Goal: Navigation & Orientation: Find specific page/section

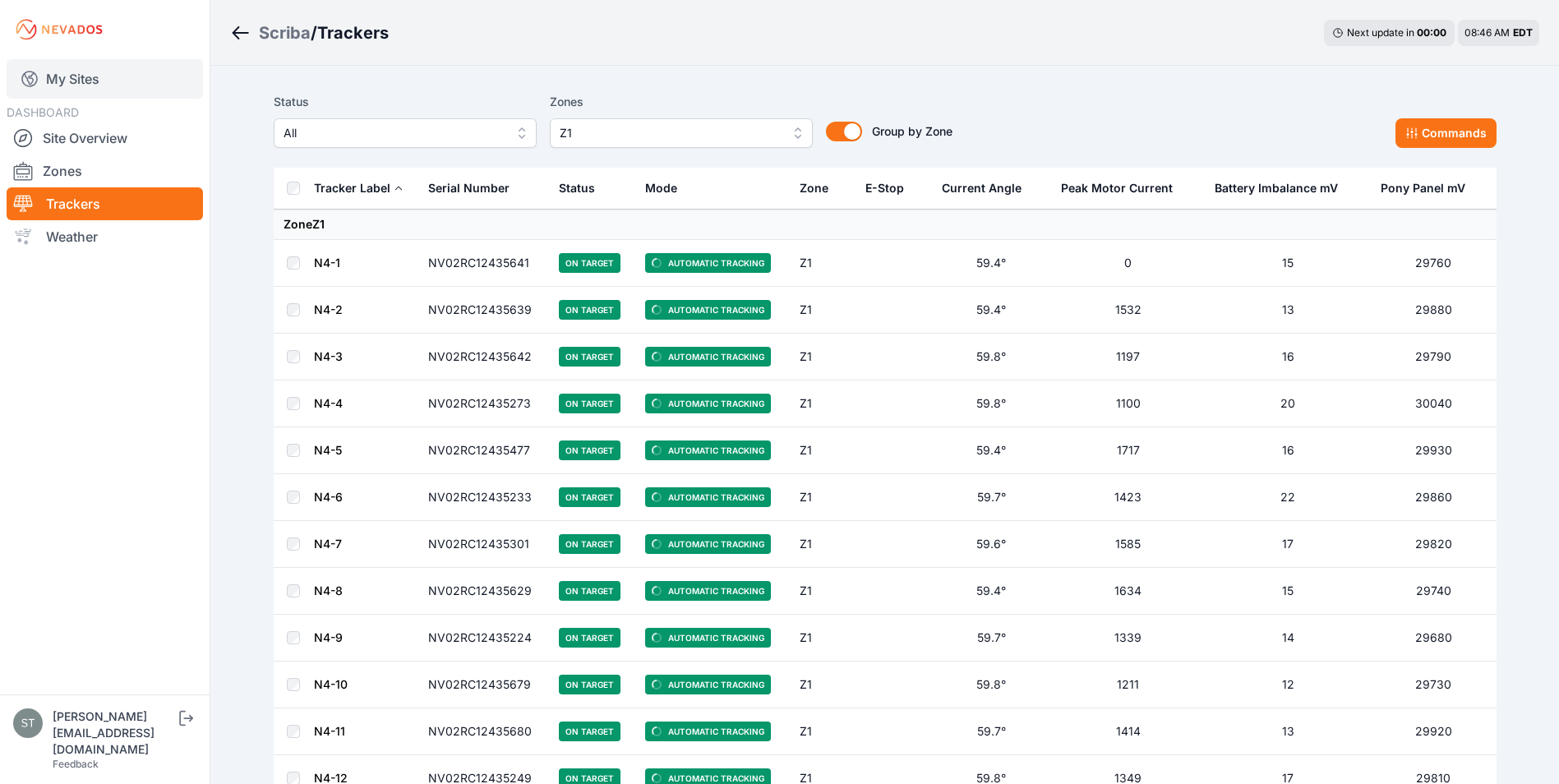
click at [75, 77] on link "My Sites" at bounding box center [105, 78] width 196 height 39
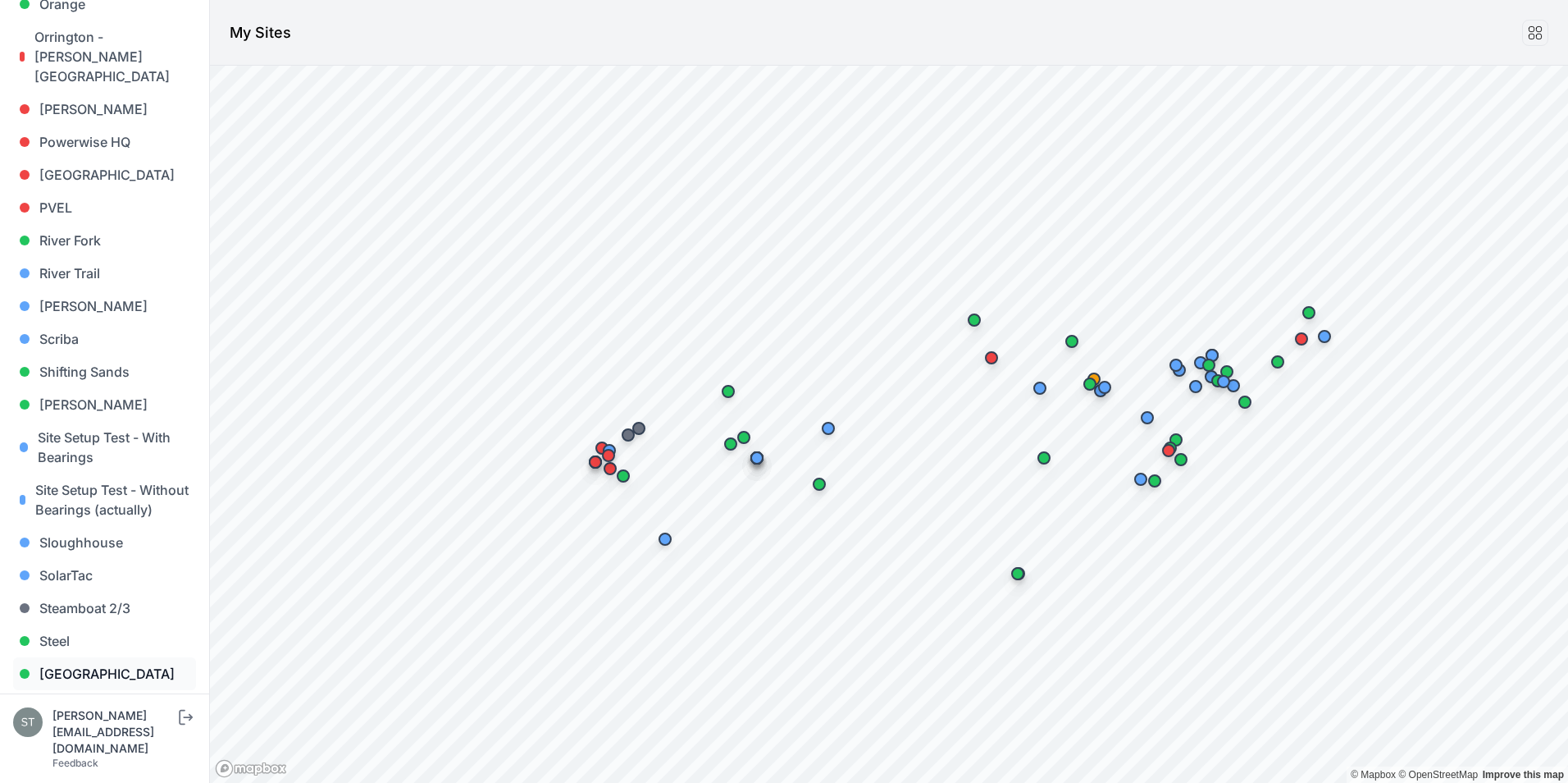
scroll to position [1313, 0]
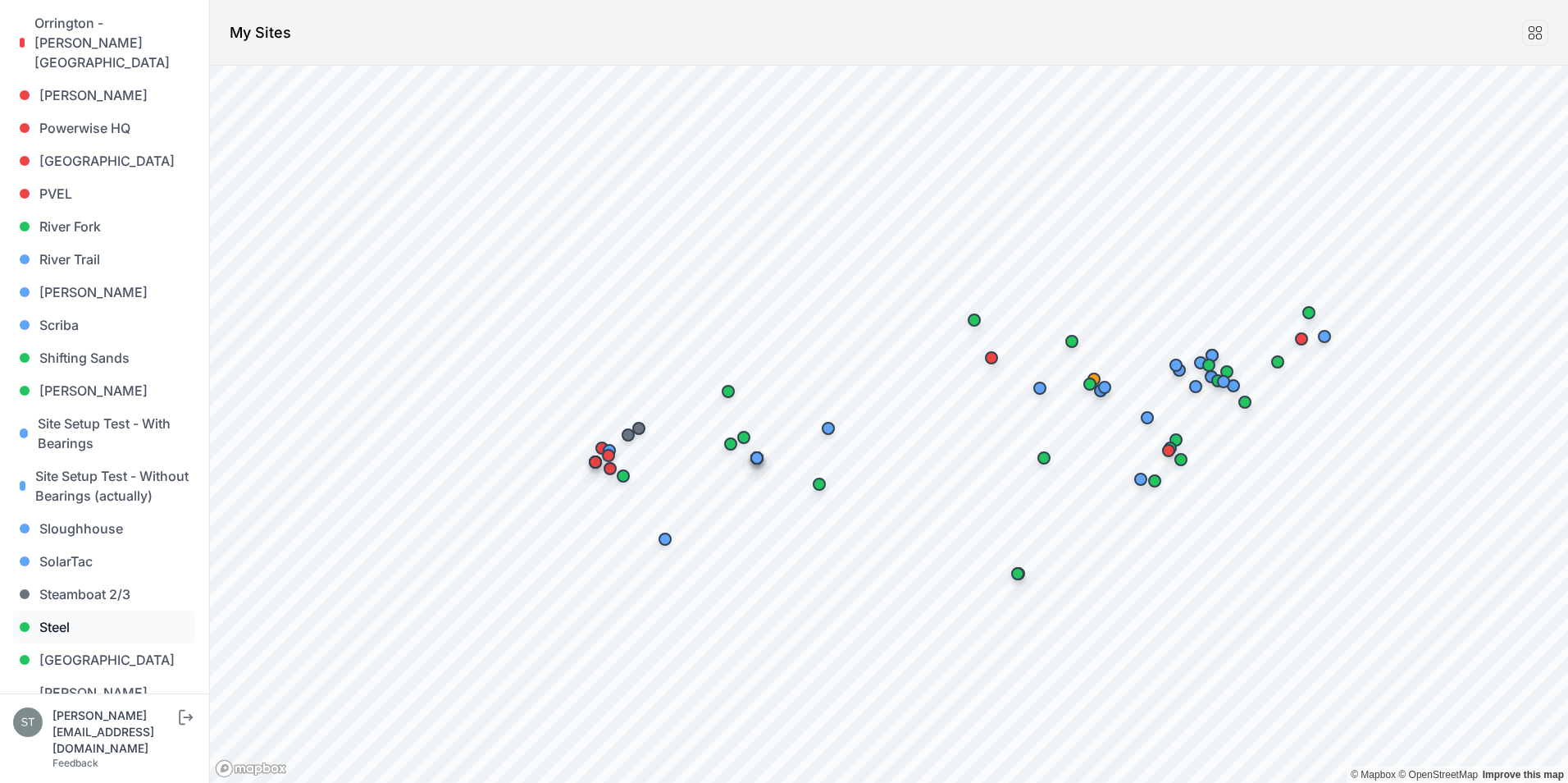
click at [54, 611] on link "Steel" at bounding box center [104, 627] width 183 height 33
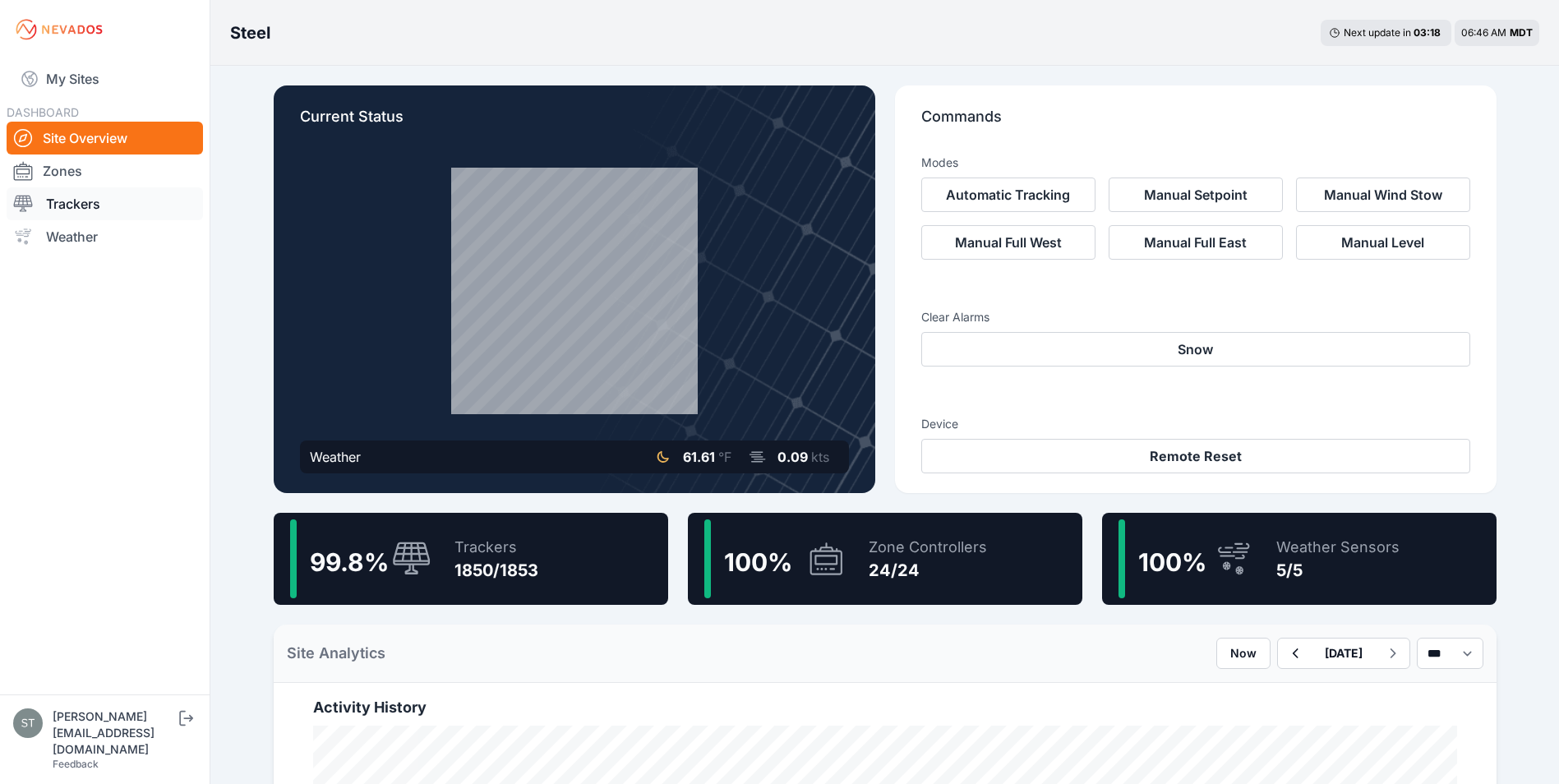
click at [61, 205] on link "Trackers" at bounding box center [105, 204] width 196 height 33
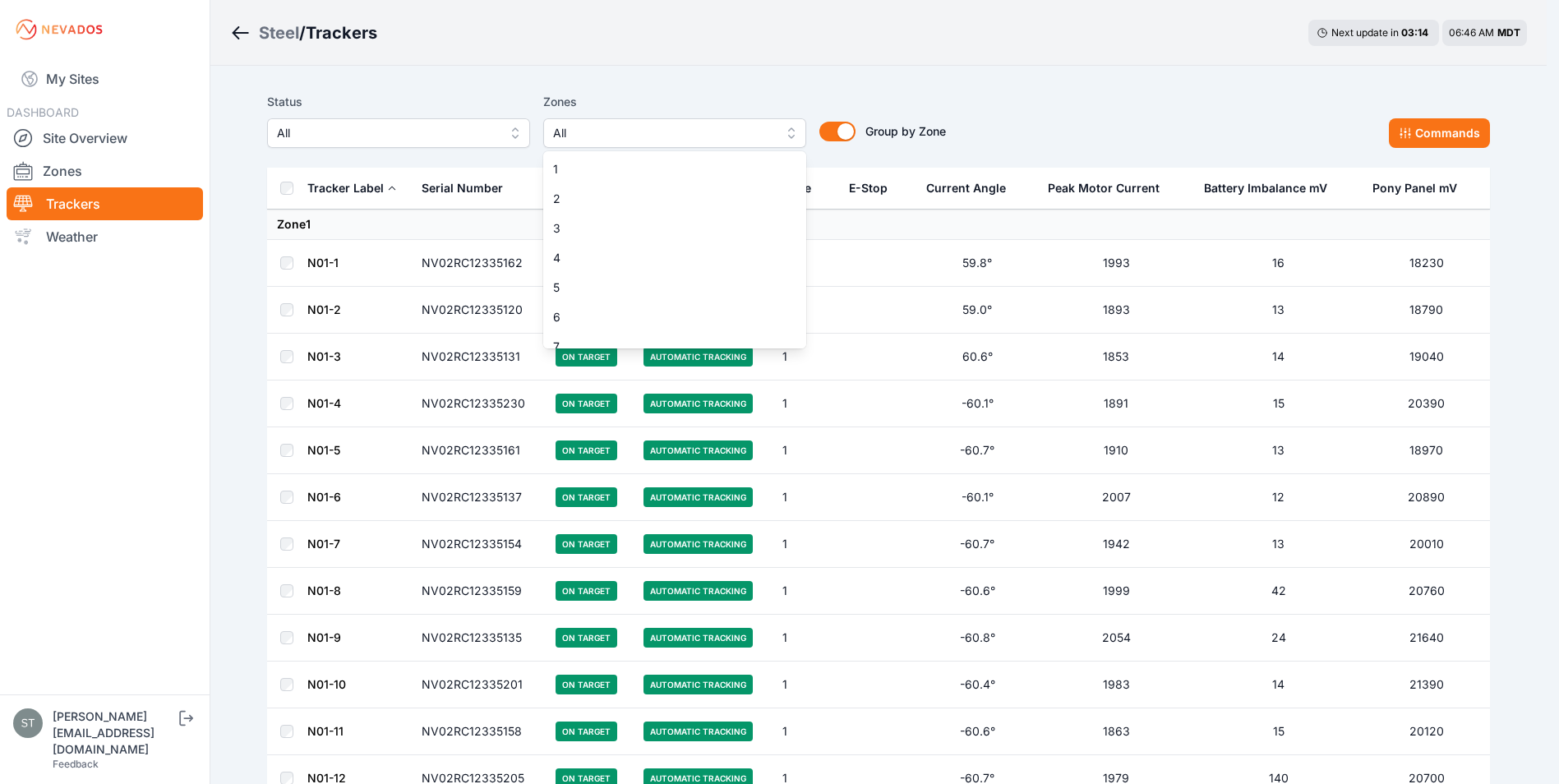
click at [584, 134] on span "All" at bounding box center [664, 133] width 220 height 20
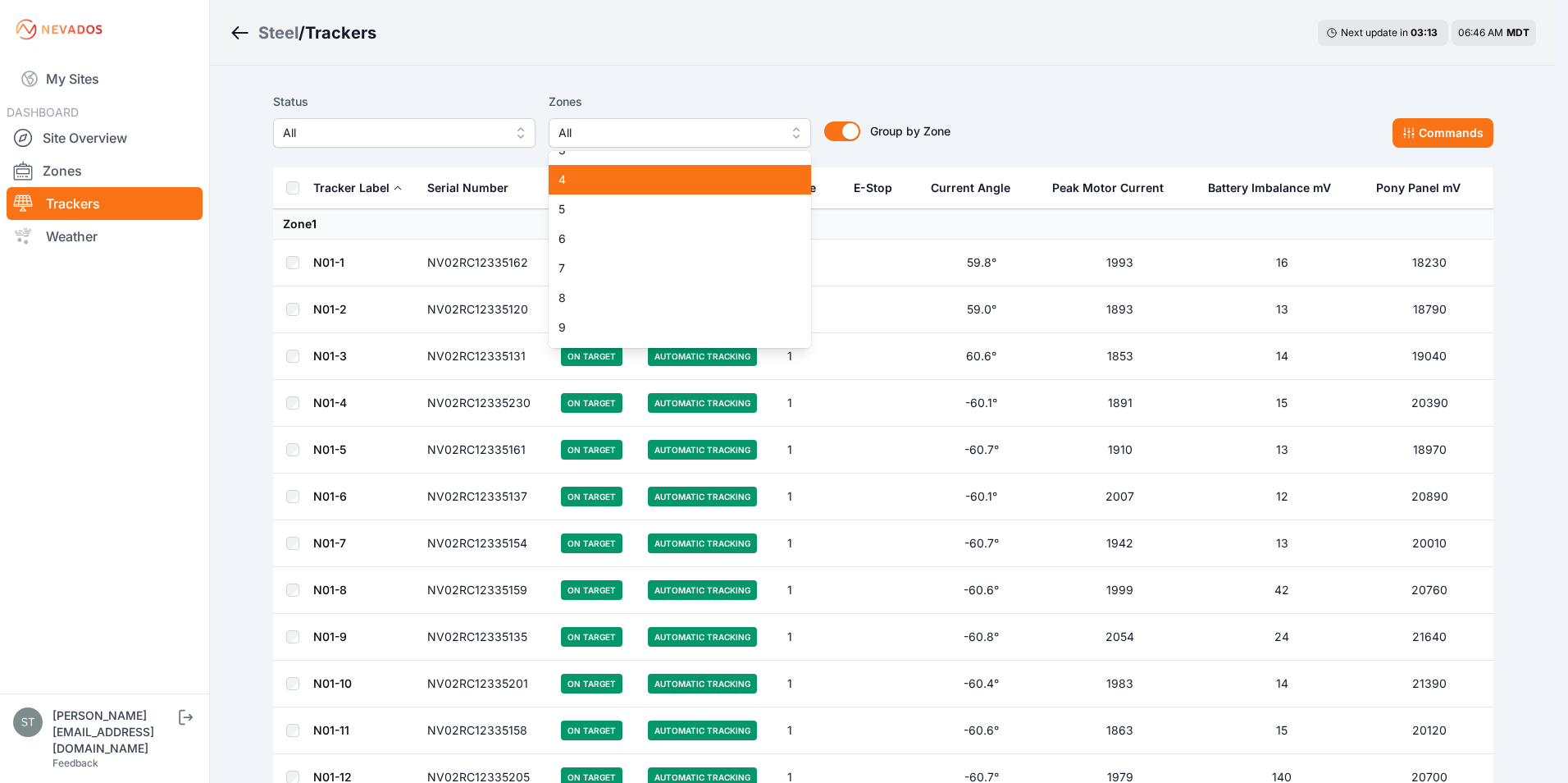
scroll to position [492, 0]
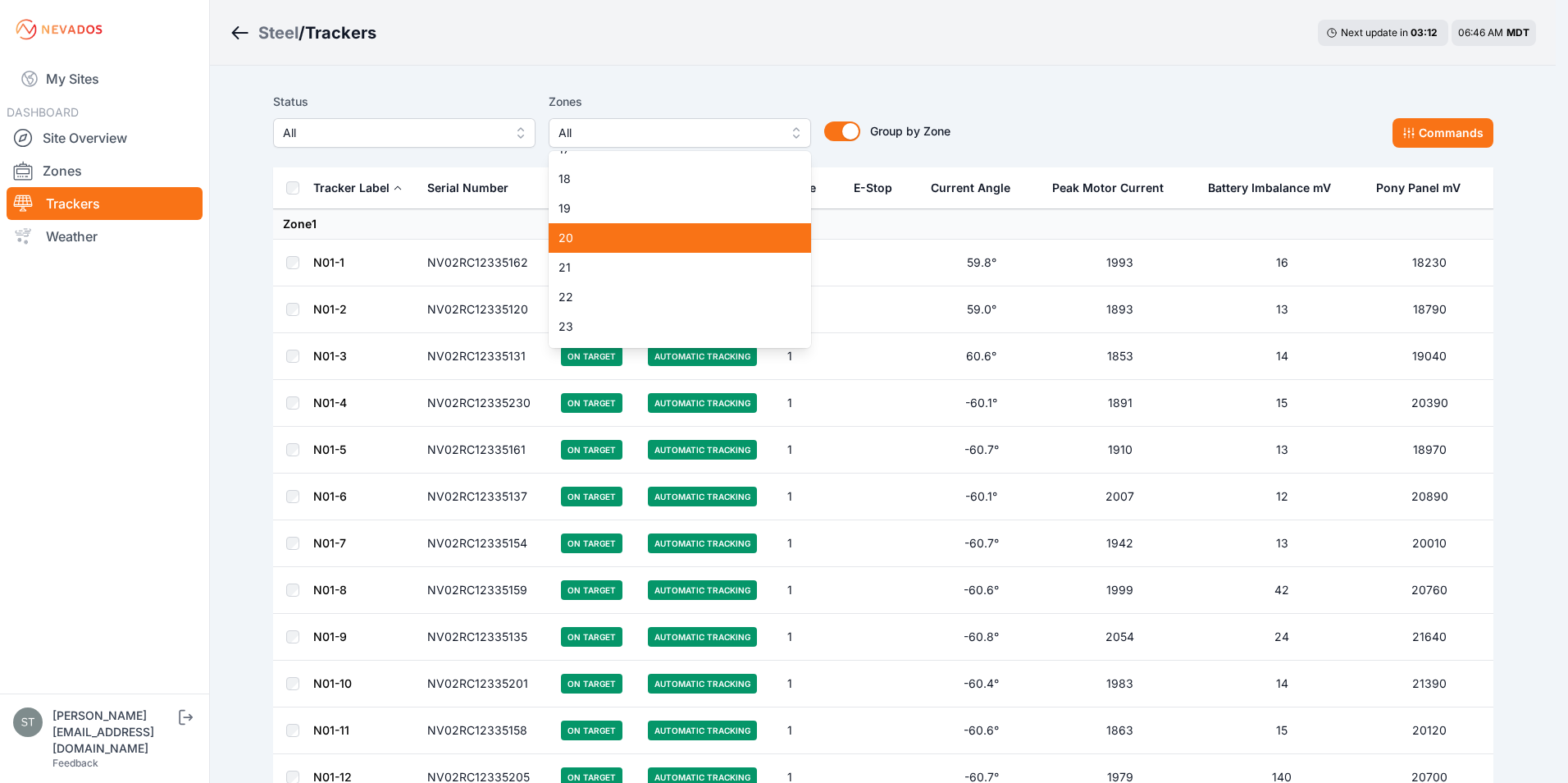
click at [592, 235] on span "20" at bounding box center [670, 237] width 223 height 16
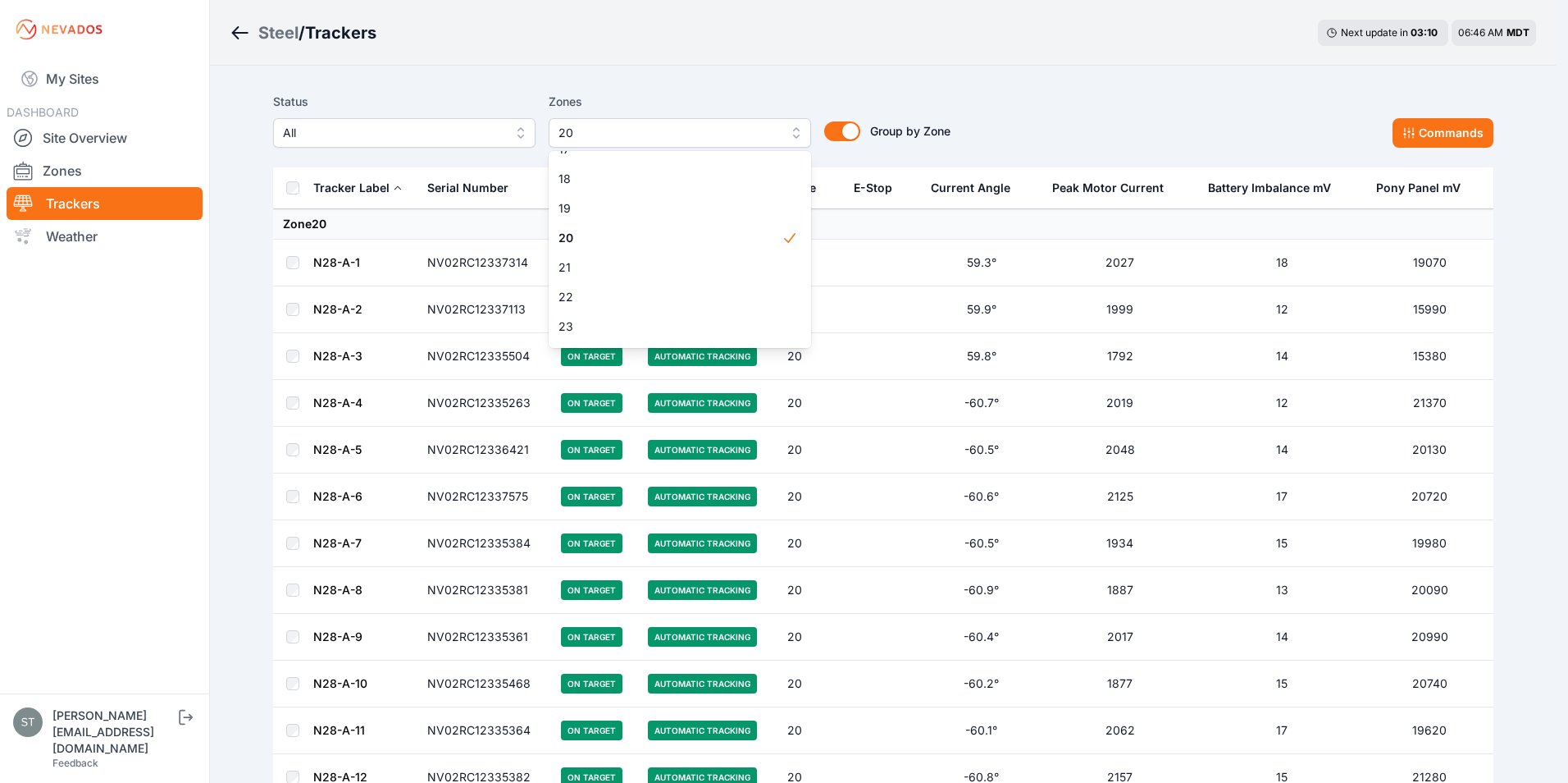
click at [643, 132] on span "20" at bounding box center [662, 133] width 220 height 20
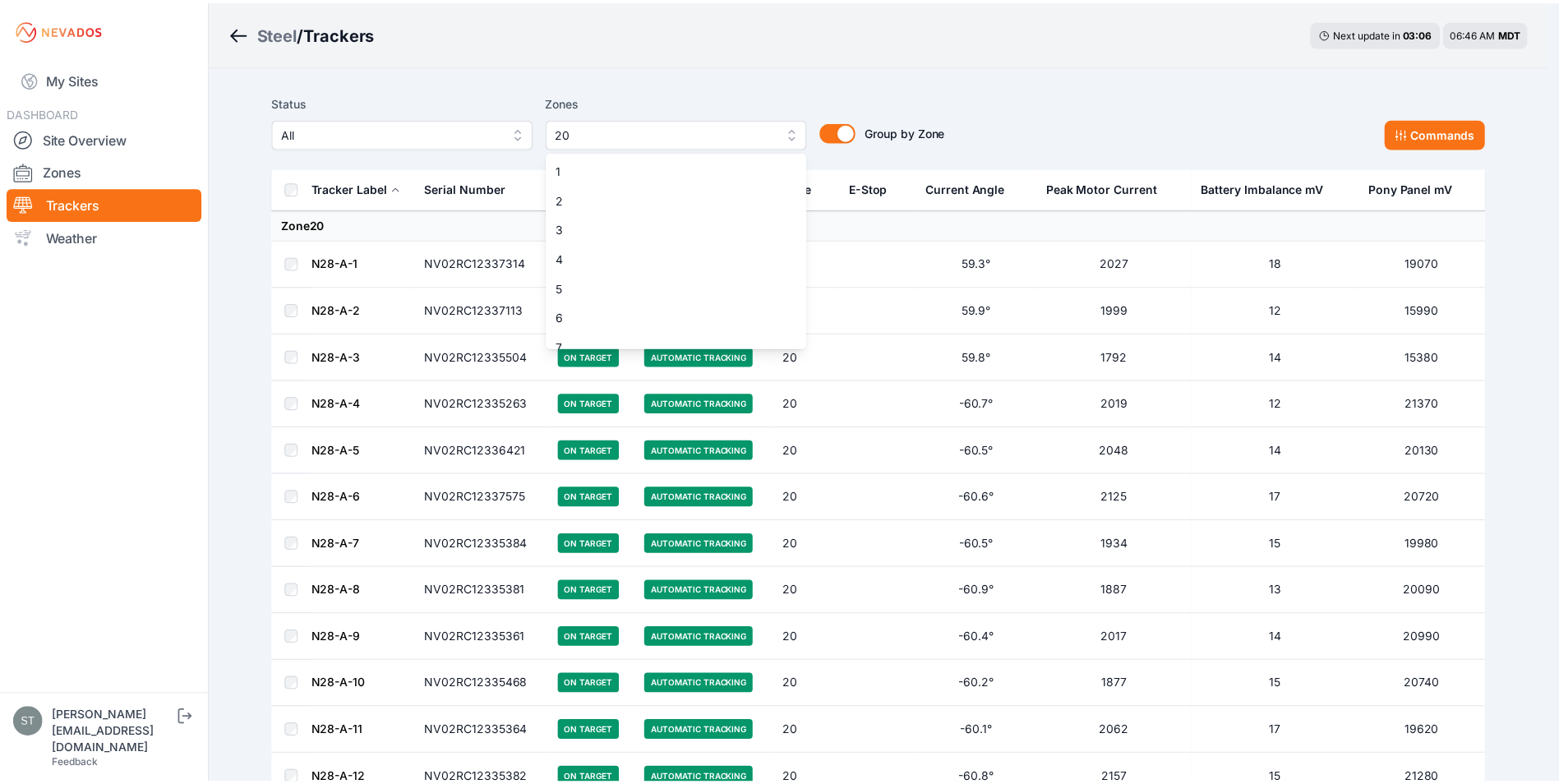
scroll to position [398, 0]
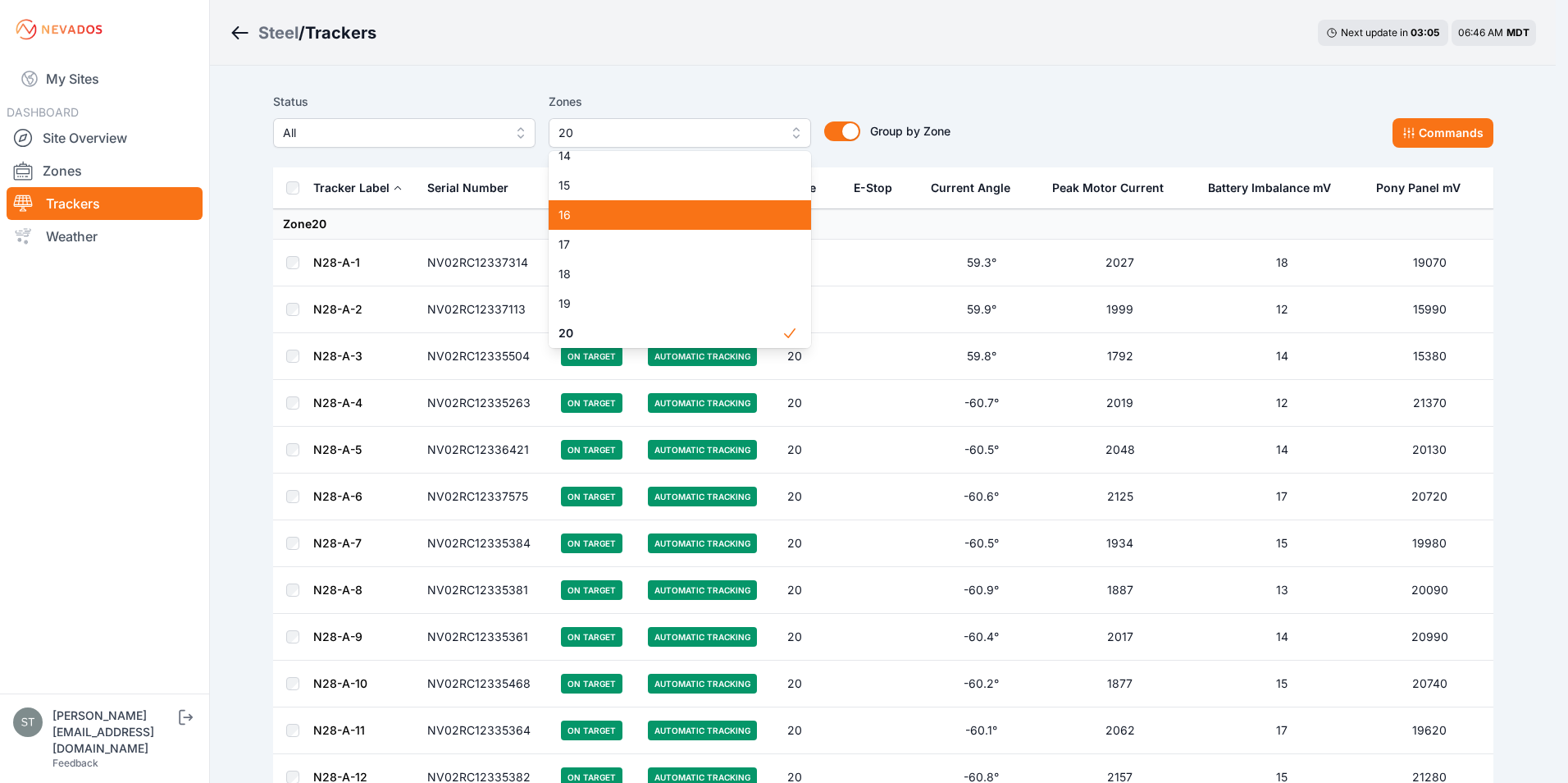
click at [593, 213] on span "16" at bounding box center [670, 215] width 223 height 16
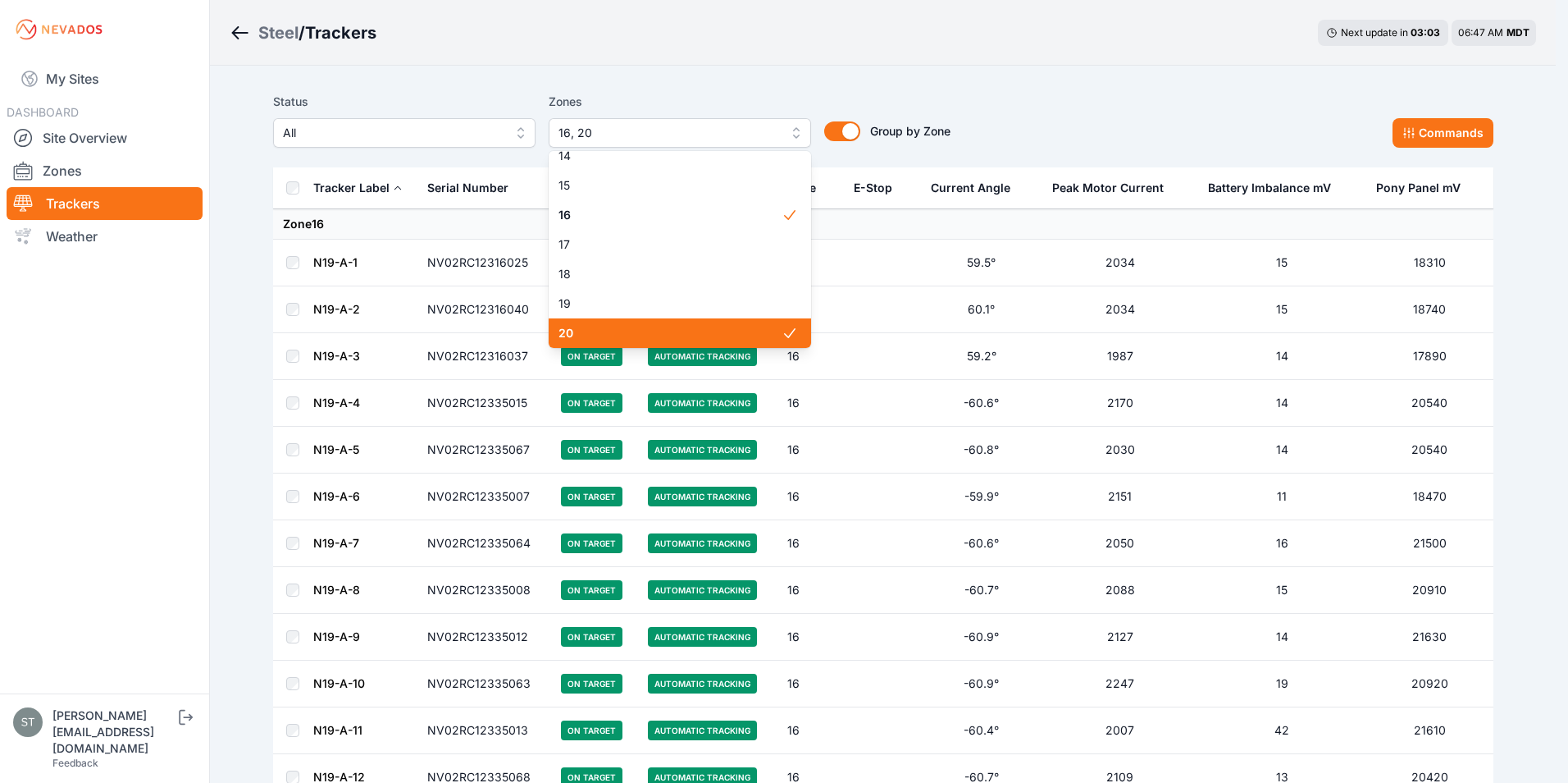
click at [572, 329] on span "20" at bounding box center [670, 333] width 223 height 16
click at [996, 101] on div "Status All Zones 16 1 2 3 4 5 6 7 8 9 10 11 12 13 14 15 16 17 18 19 20 21 22 23…" at bounding box center [883, 120] width 1221 height 55
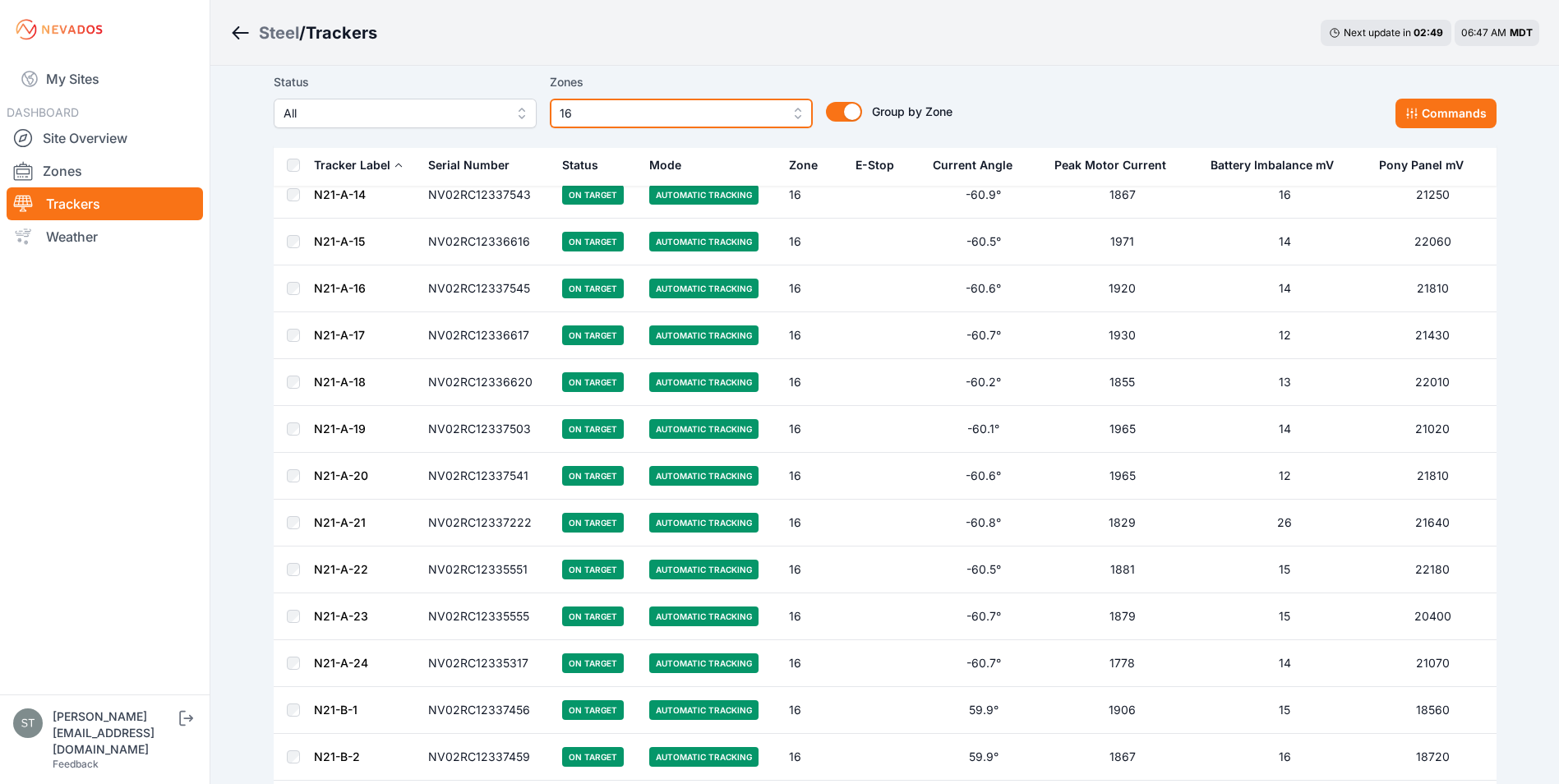
scroll to position [2358, 0]
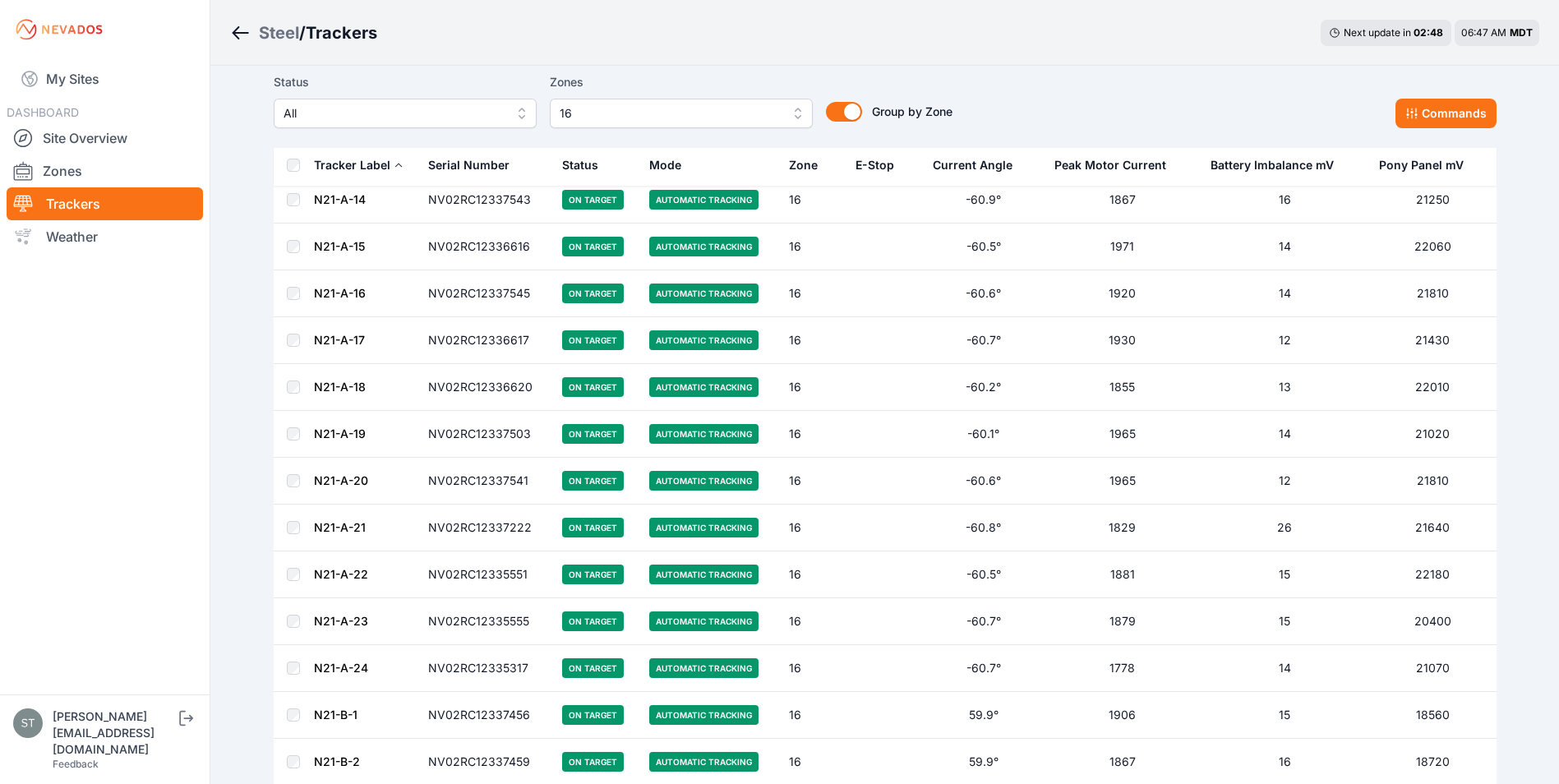
click at [336, 197] on link "N21-A-14" at bounding box center [340, 199] width 52 height 14
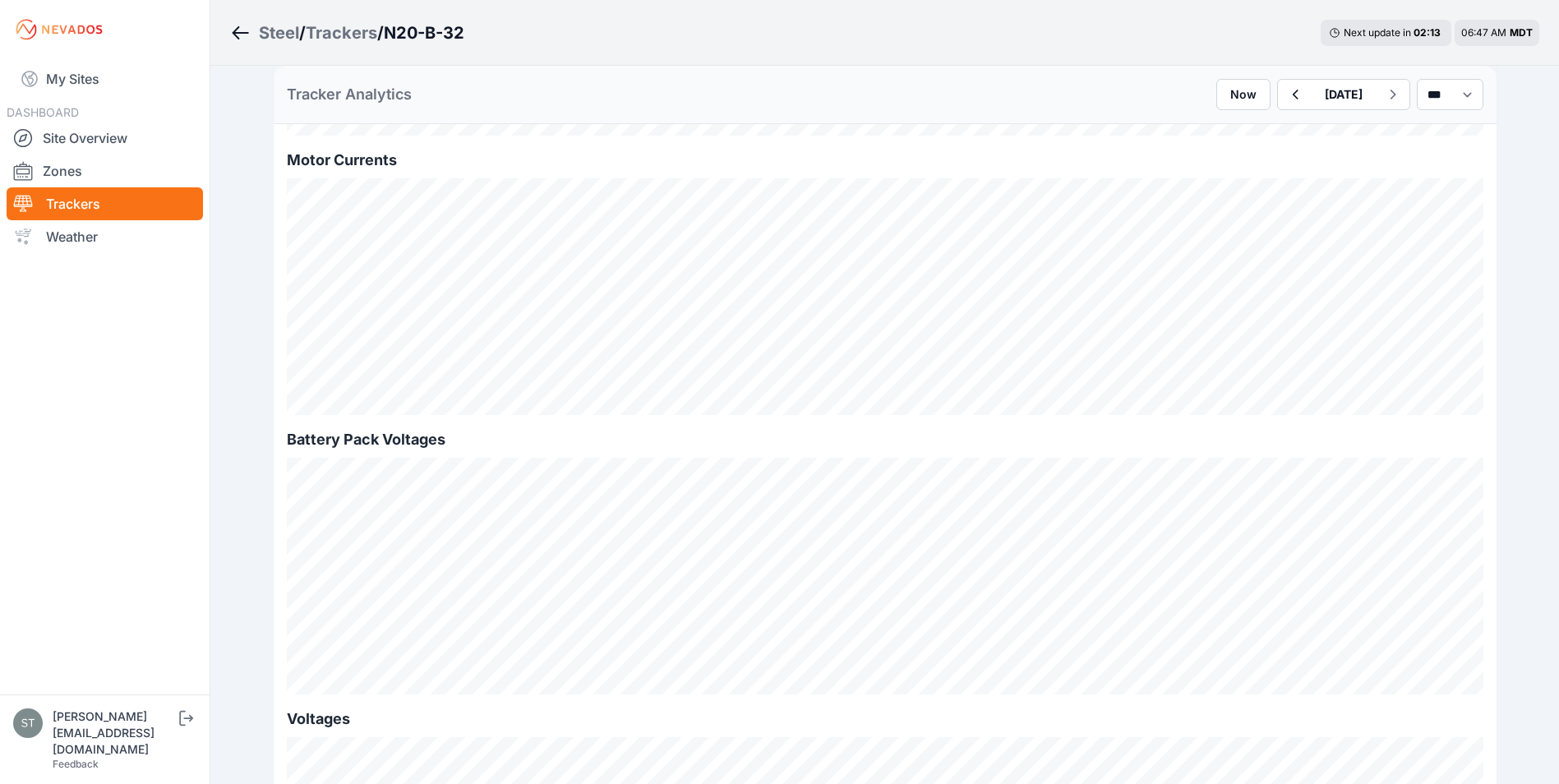
scroll to position [1726, 0]
